Goal: Task Accomplishment & Management: Manage account settings

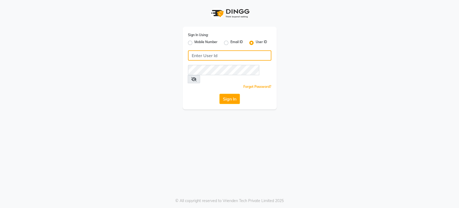
click at [197, 55] on input "Username" at bounding box center [229, 55] width 83 height 10
type input "mkaysalon"
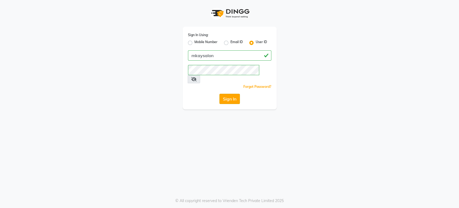
click at [228, 94] on button "Sign In" at bounding box center [230, 99] width 20 height 10
